Goal: Check status: Check status

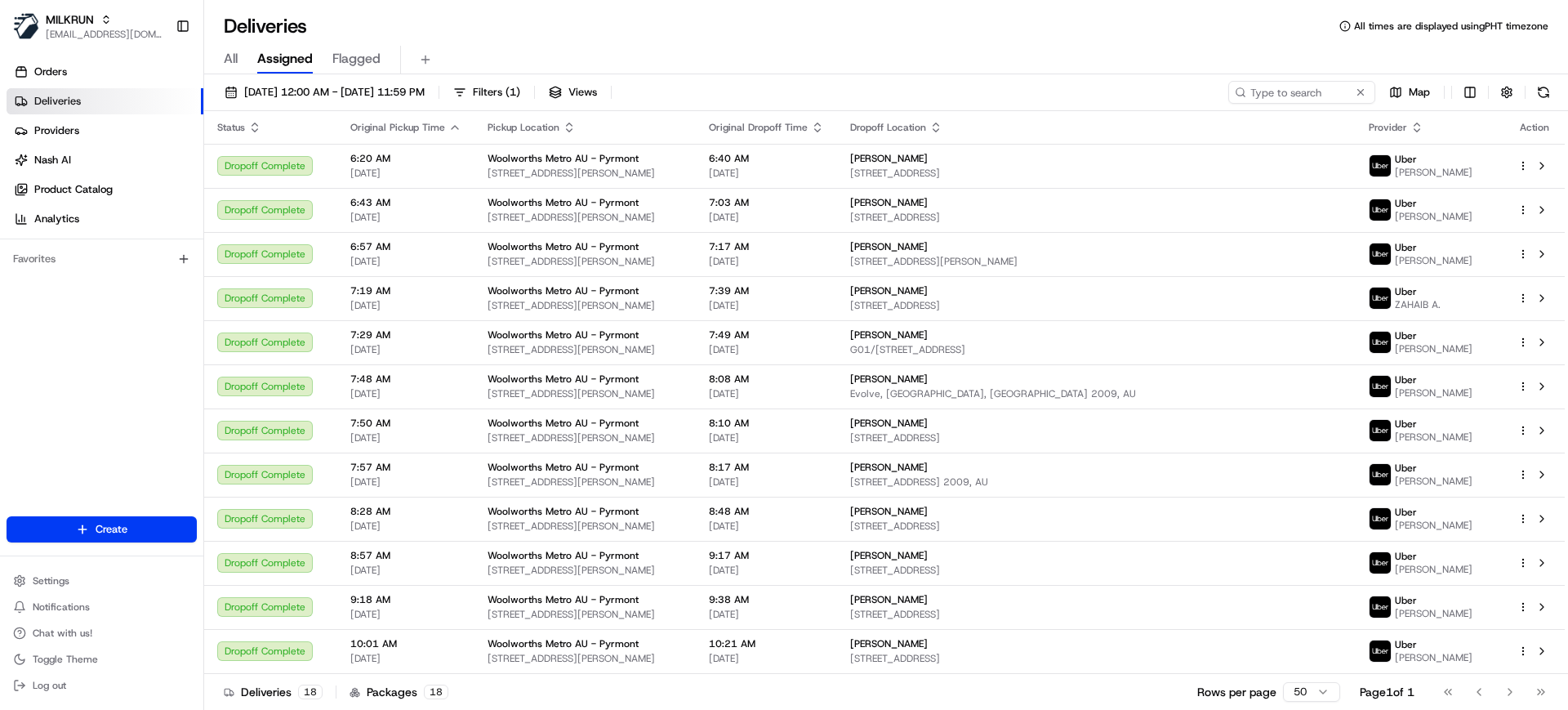
click at [232, 61] on span "All" at bounding box center [231, 59] width 14 height 19
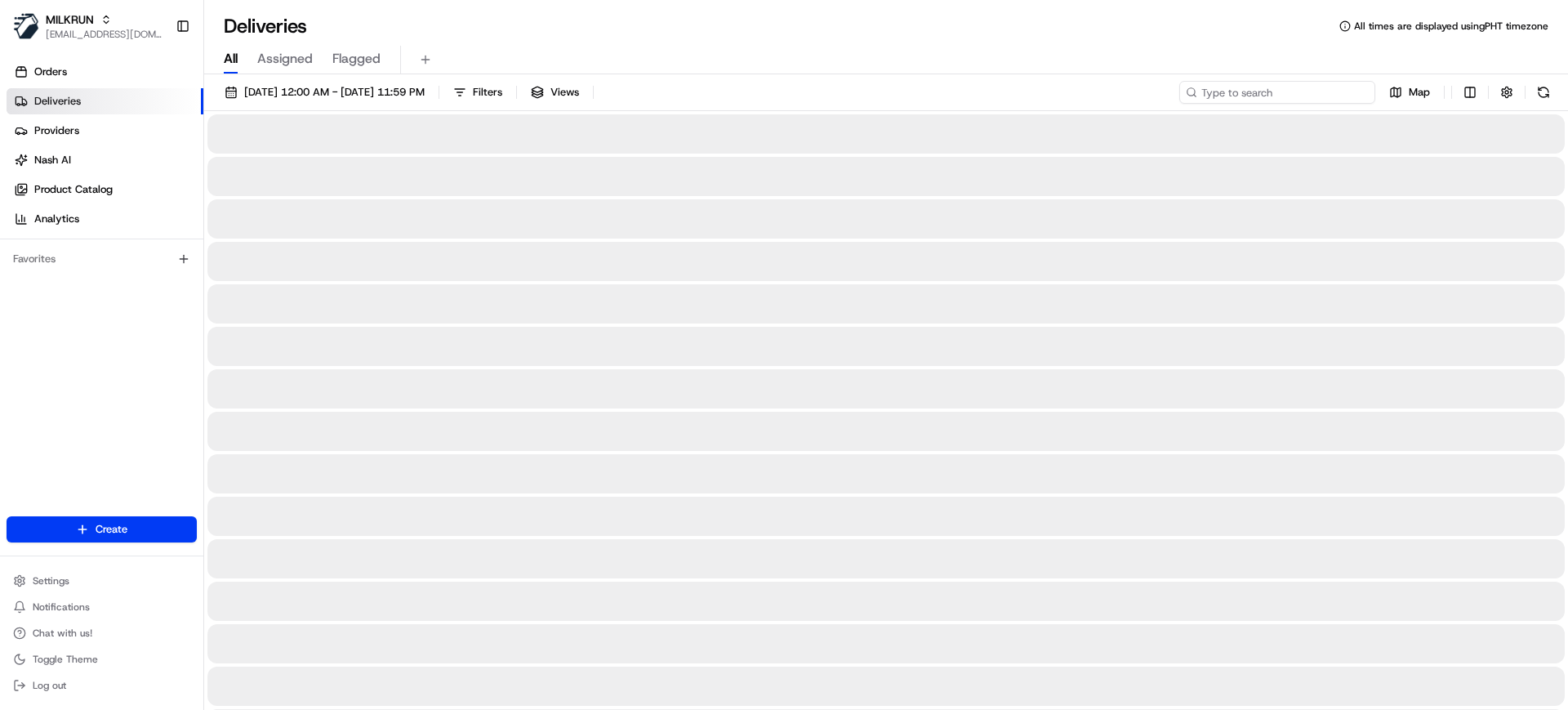
click at [1297, 89] on input at bounding box center [1277, 92] width 196 height 23
paste input "17af3fc9-5a4f-406a-91b3-f9eca380cd5d"
type input "17af3fc9-5a4f-406a-91b3-f9eca380cd5d"
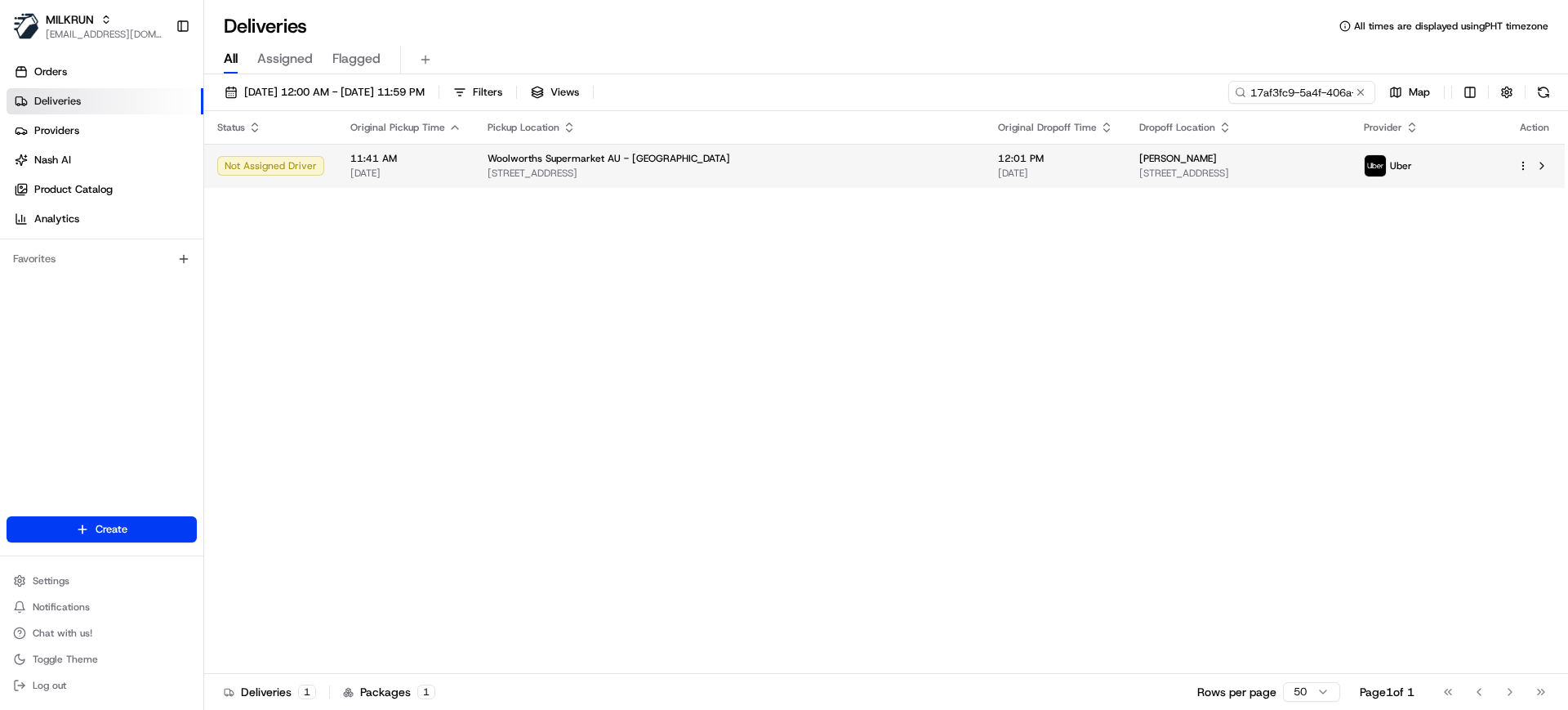
click at [636, 153] on span "Woolworths Supermarket AU - Ashfield North" at bounding box center [609, 158] width 242 height 13
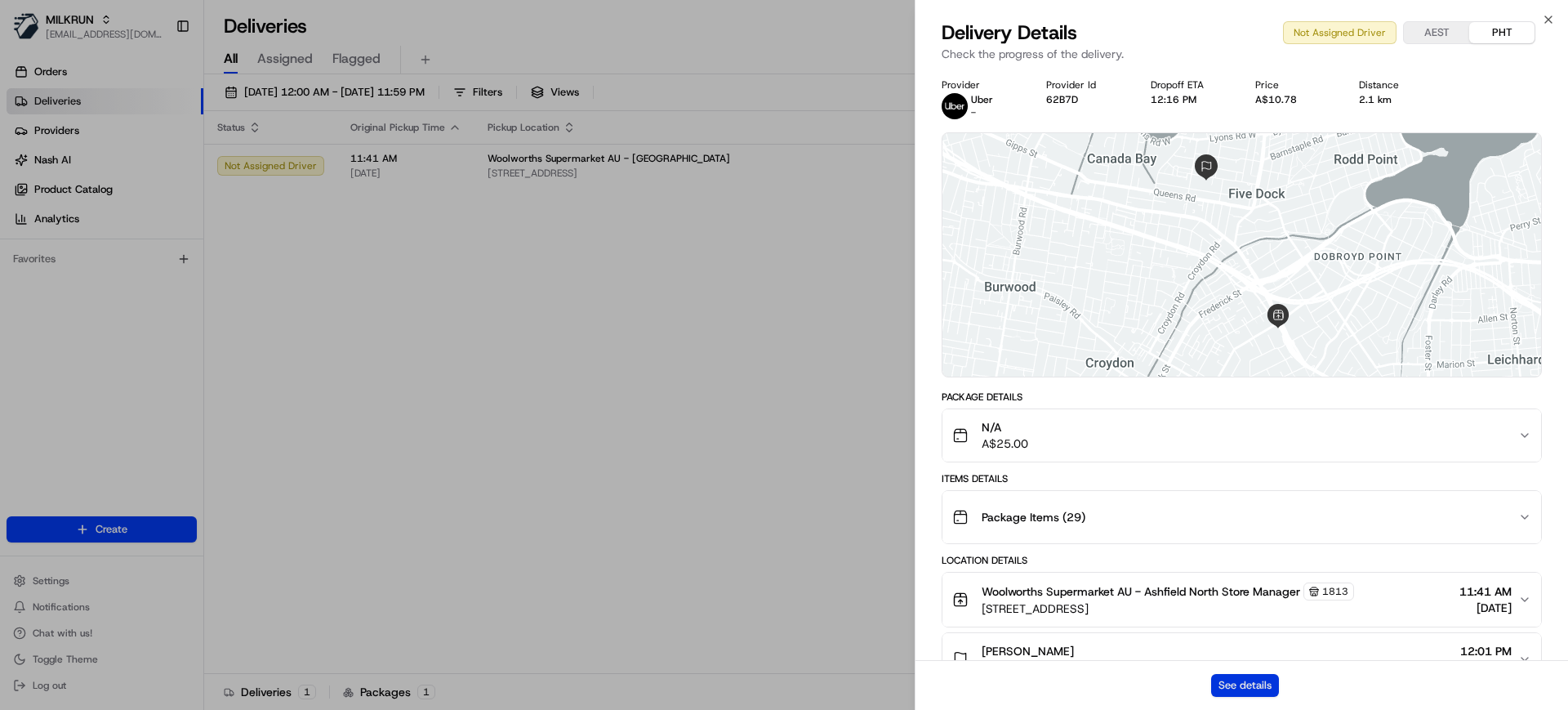
click at [1258, 682] on button "See details" at bounding box center [1245, 685] width 68 height 23
